Goal: Information Seeking & Learning: Find specific page/section

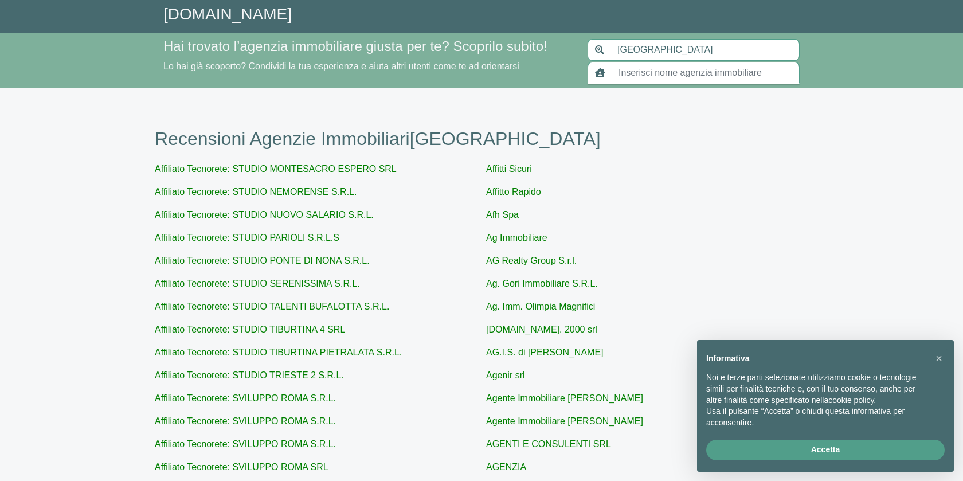
click at [674, 77] on input "text" at bounding box center [706, 73] width 188 height 22
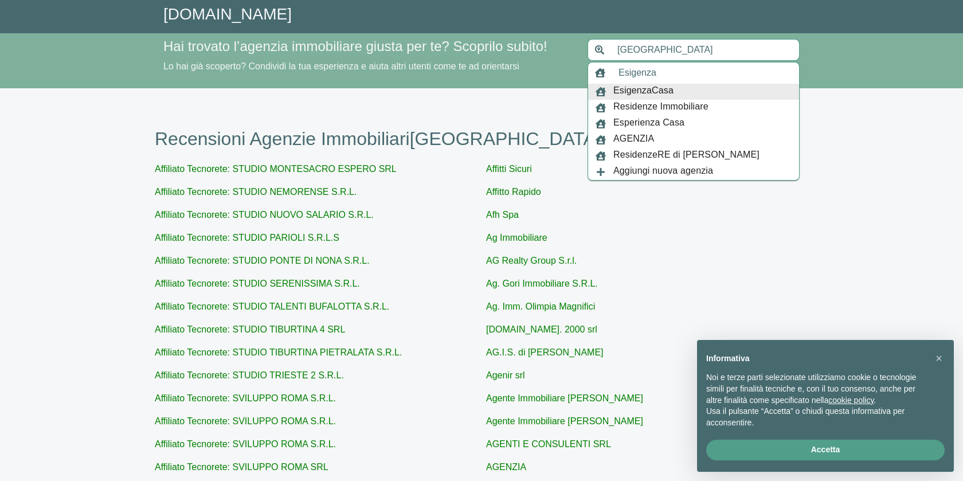
click at [686, 97] on div "EsigenzaCasa" at bounding box center [693, 92] width 211 height 16
type input "EsigenzaCasa"
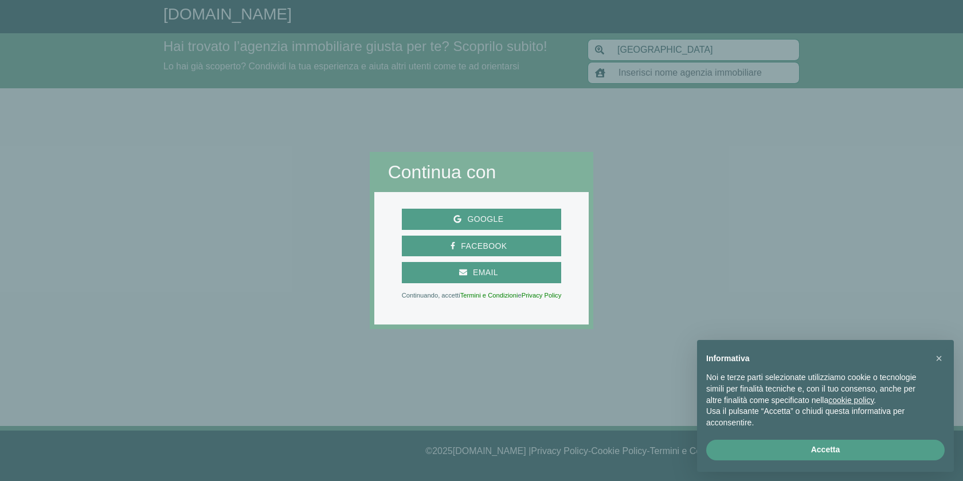
click at [525, 304] on div "Google Facebook Email Continuando, accetti Termini e Condizioni e Privacy Policy" at bounding box center [481, 258] width 215 height 132
click at [498, 107] on div at bounding box center [482, 76] width 224 height 152
click at [152, 87] on div at bounding box center [185, 240] width 370 height 481
click at [525, 155] on div "Continua con Google Facebook Email Continuando, accetti Termini e Condizioni e …" at bounding box center [482, 241] width 224 height 178
click at [521, 271] on span "Email" at bounding box center [481, 272] width 151 height 14
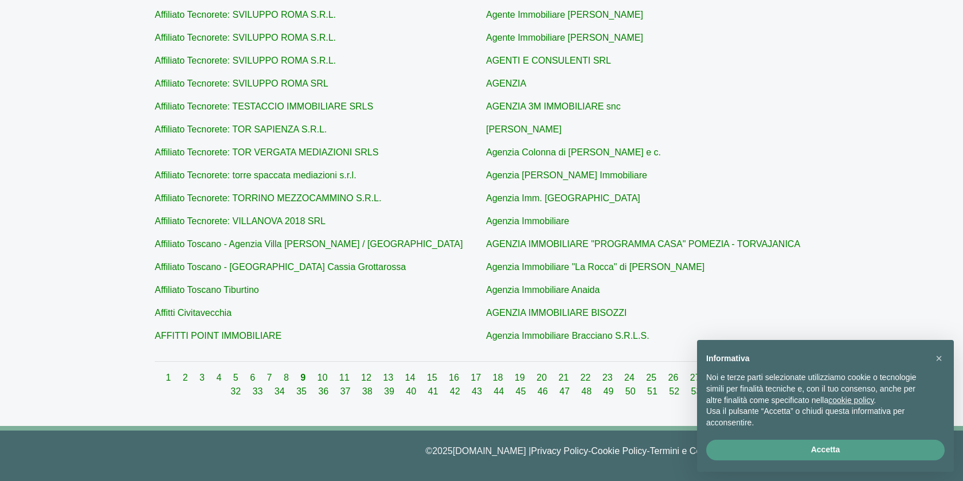
scroll to position [383, 0]
click at [281, 230] on div "Affiliato Tecnorete: STUDIO MONTESACRO ESPERO SRL Affiliato Tecnorete: STUDIO N…" at bounding box center [481, 65] width 653 height 573
click at [281, 225] on link "Affiliato Tecnorete: VILLANOVA 2018 SRL" at bounding box center [240, 222] width 171 height 10
type input "Affiliato Tecnorete: VILLANOVA 2018 SRL"
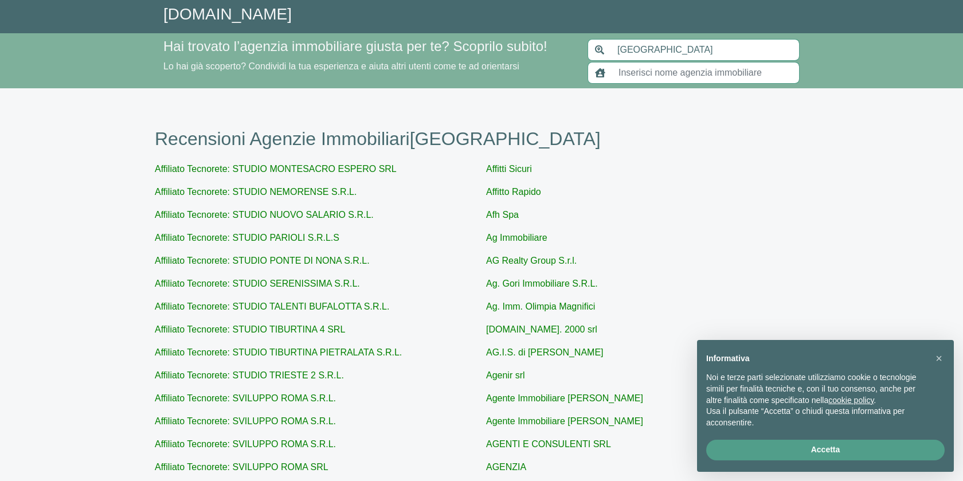
scroll to position [355, 0]
